Goal: Check status: Check status

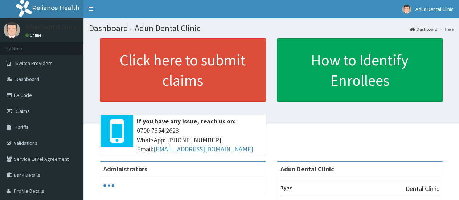
click at [25, 107] on link "Claims" at bounding box center [42, 111] width 84 height 16
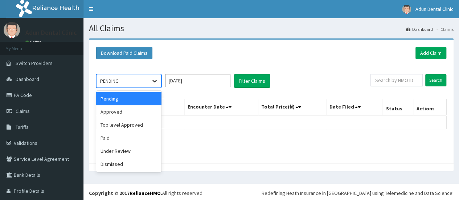
click at [155, 81] on icon at bounding box center [155, 81] width 4 height 3
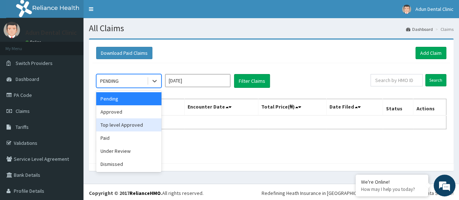
click at [136, 124] on div "Top level Approved" at bounding box center [128, 124] width 65 height 13
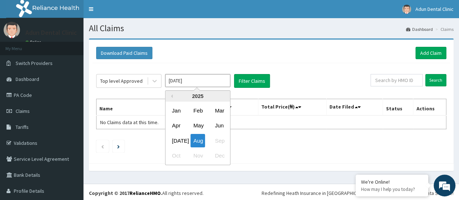
click at [177, 85] on input "[DATE]" at bounding box center [197, 80] width 65 height 13
click at [174, 137] on div "[DATE]" at bounding box center [176, 140] width 15 height 13
type input "Jul 2025"
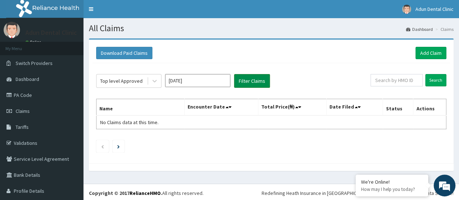
click at [246, 79] on button "Filter Claims" at bounding box center [252, 81] width 36 height 14
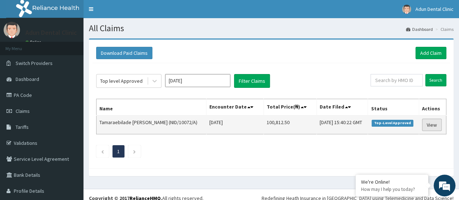
click at [424, 121] on link "View" at bounding box center [432, 125] width 20 height 12
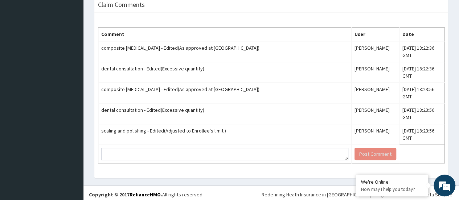
click at [424, 121] on td "[DATE] 18:23:56 GMT" at bounding box center [421, 113] width 45 height 21
